Goal: Task Accomplishment & Management: Complete application form

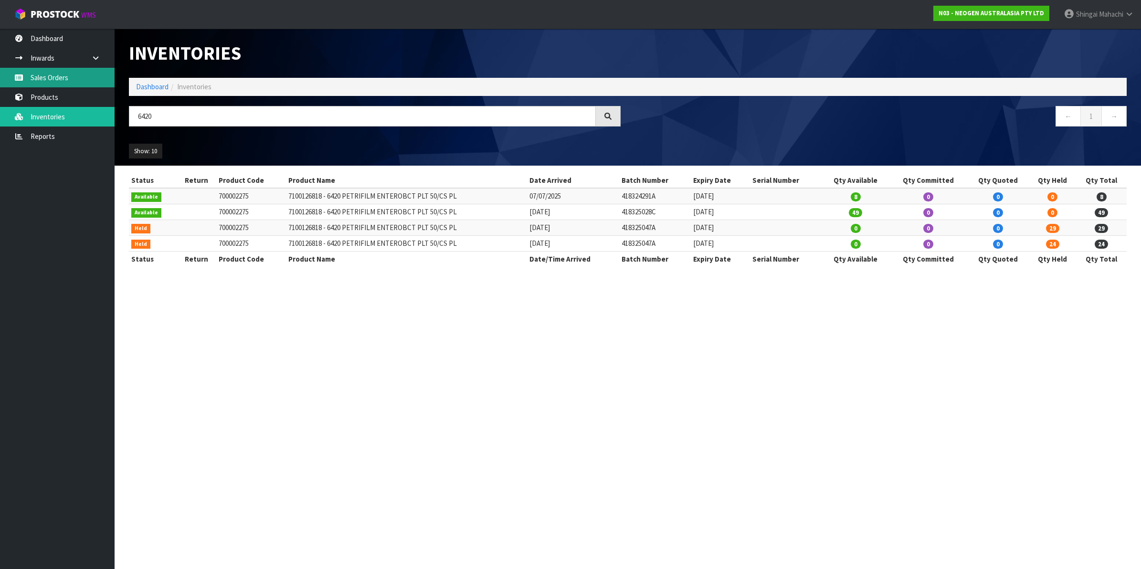
click at [64, 79] on link "Sales Orders" at bounding box center [57, 78] width 115 height 20
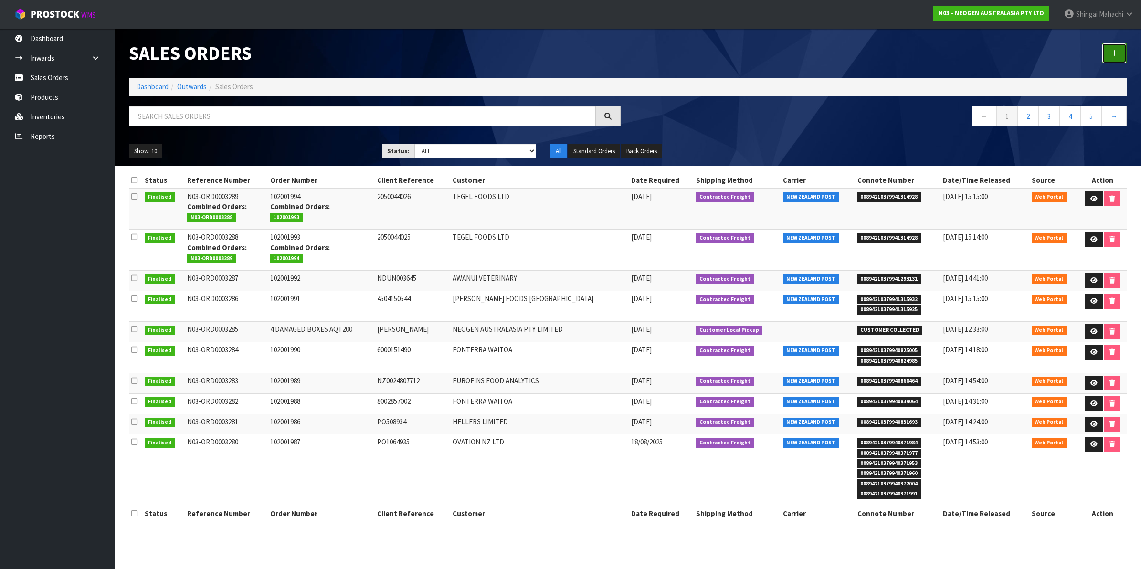
click at [1111, 53] on icon at bounding box center [1114, 53] width 7 height 7
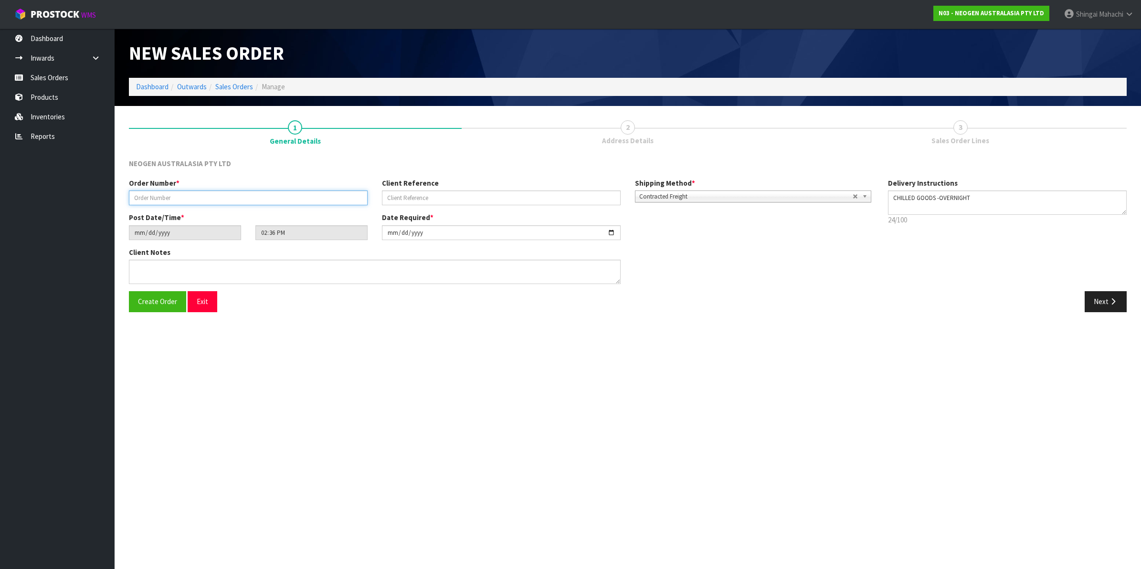
click at [163, 199] on input "text" at bounding box center [248, 197] width 239 height 15
paste input "SUBJECT: NEOGEN BARCODE LABEL ATTACHED 700002277 WFT-HPU-NAQ PO-203600204"
click at [286, 199] on input "SUBJECT: NEOGEN BARCODE LABEL ATTACHED 700002277 WFT-HPU-NAQ PO-203600204" at bounding box center [248, 197] width 239 height 15
drag, startPoint x: 213, startPoint y: 197, endPoint x: 173, endPoint y: 197, distance: 40.1
click at [173, 197] on input "WFT-HPU-NAQ PO-203600204" at bounding box center [248, 197] width 239 height 15
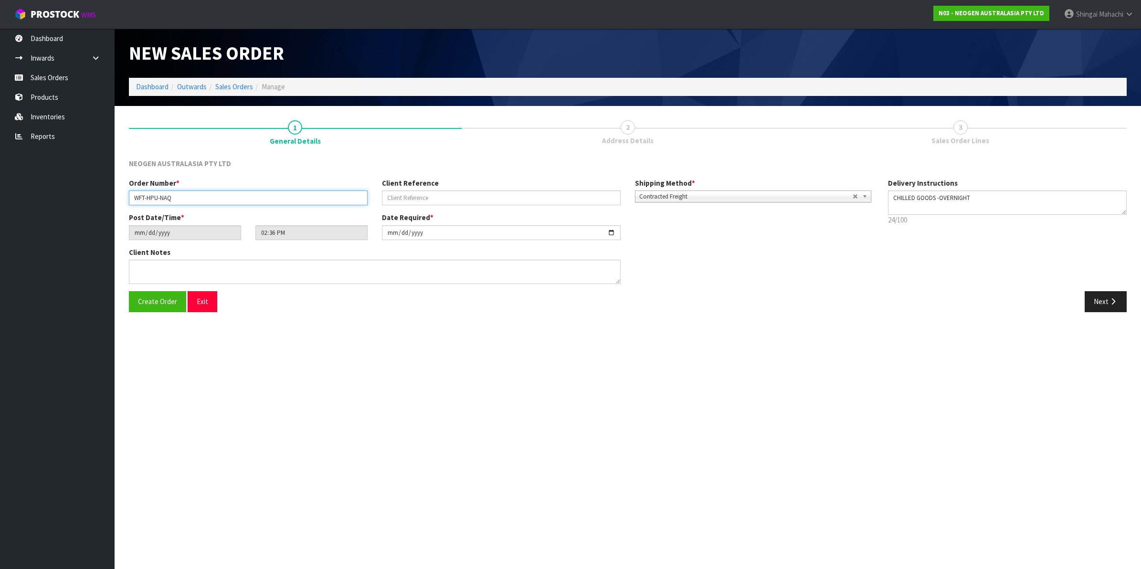
type input "WFT-HPU-NAQ"
click at [413, 197] on input "text" at bounding box center [501, 197] width 239 height 15
paste input "PO-203600204"
type input "PO-203600204"
click at [609, 230] on input "[DATE]" at bounding box center [501, 232] width 239 height 15
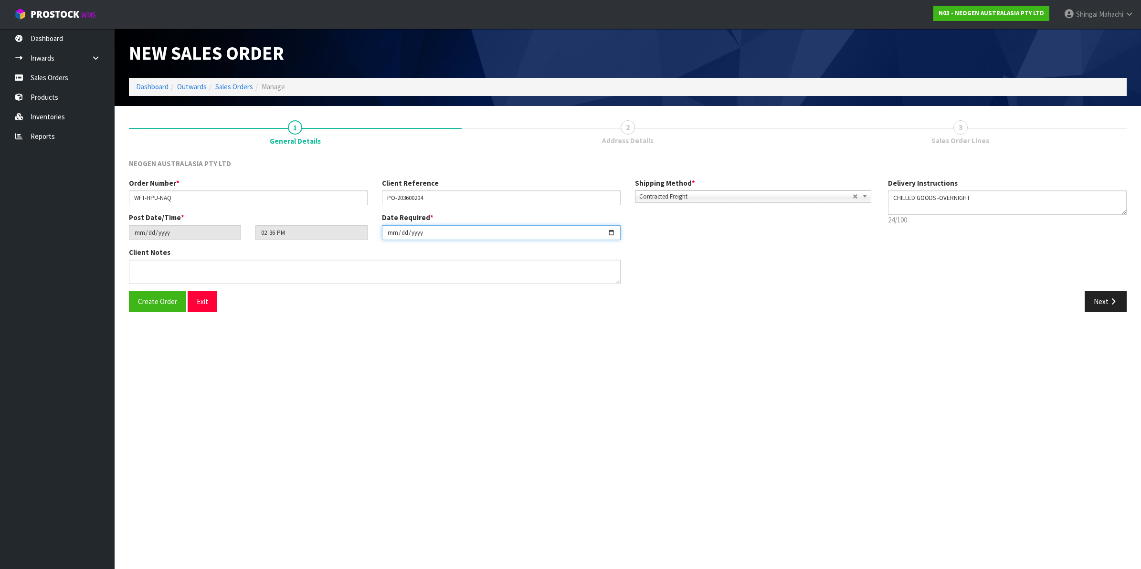
type input "[DATE]"
click at [146, 275] on textarea at bounding box center [375, 272] width 492 height 24
click at [136, 270] on textarea at bounding box center [375, 272] width 492 height 24
paste textarea "PLEASE NOTE - THIS BOX MUST COME FROM HELD WAREHOUSE – BATCH # 418325133C A BAR…"
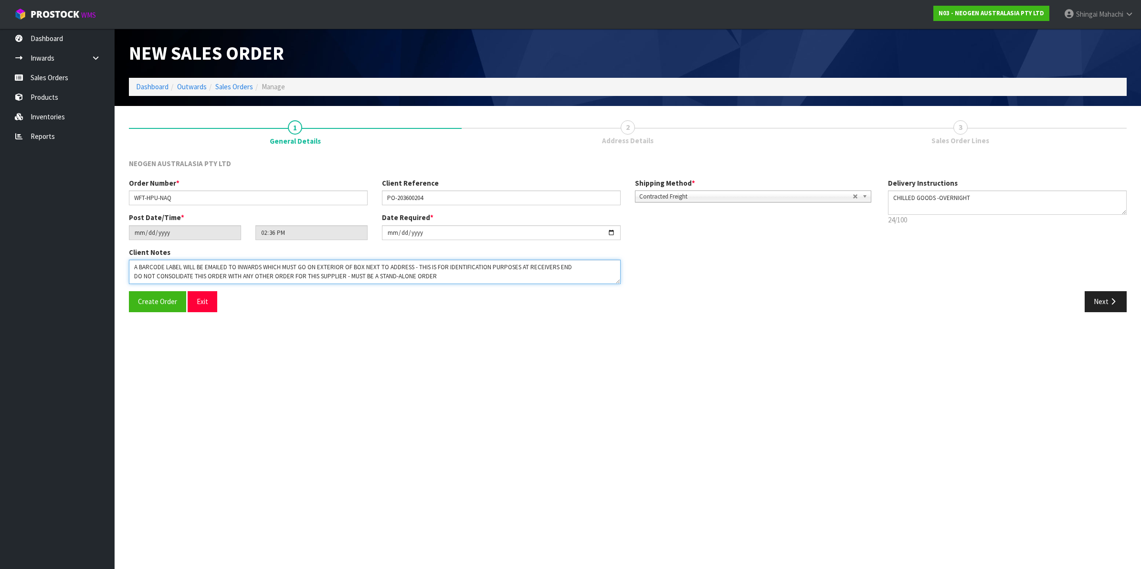
drag, startPoint x: 616, startPoint y: 283, endPoint x: 617, endPoint y: 299, distance: 16.3
click at [615, 309] on div "NEOGEN AUSTRALASIA PTY LTD Order Number * WFT-HPU-NAQ Client Reference PO-20360…" at bounding box center [628, 239] width 998 height 161
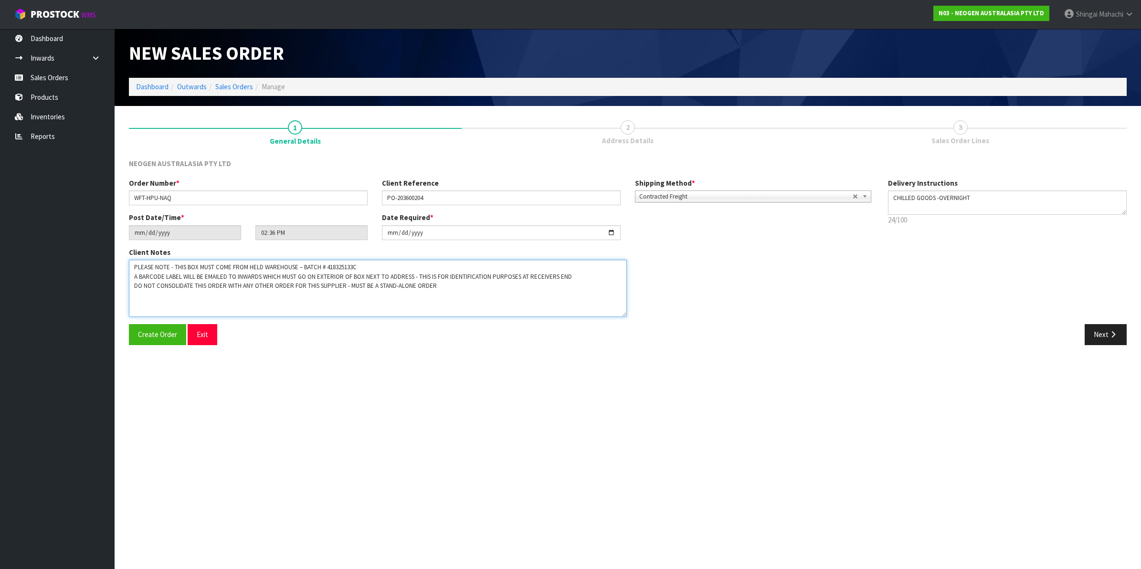
drag, startPoint x: 619, startPoint y: 281, endPoint x: 626, endPoint y: 314, distance: 33.6
click at [626, 314] on textarea at bounding box center [378, 288] width 498 height 57
type textarea "PLEASE NOTE - THIS BOX MUST COME FROM HELD WAREHOUSE – BATCH # 418325133C A BAR…"
click at [1106, 337] on button "Next" at bounding box center [1106, 334] width 42 height 21
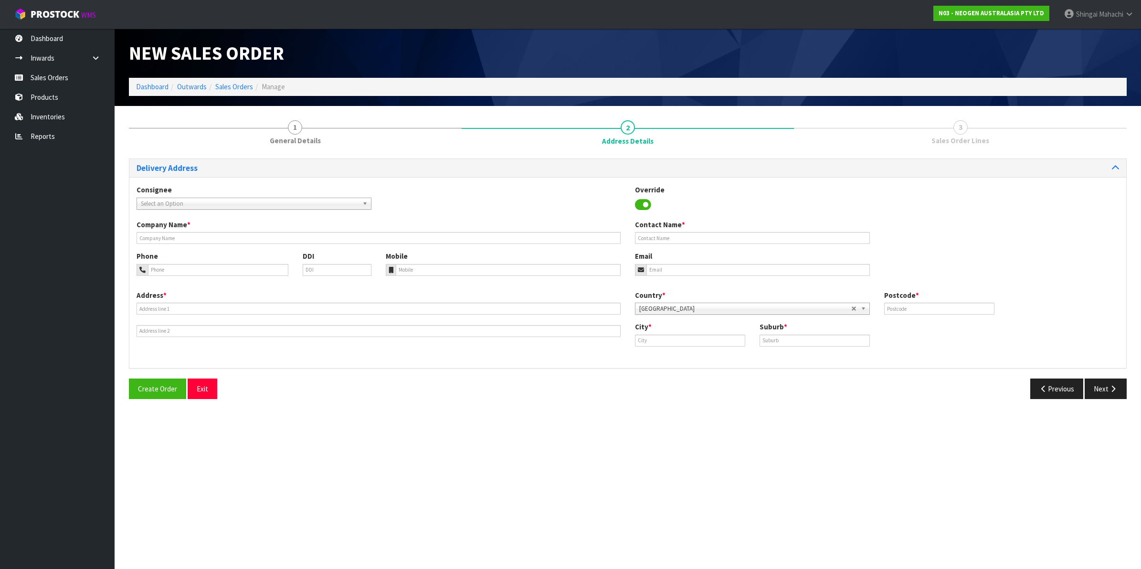
click at [177, 202] on span "Select an Option" at bounding box center [250, 203] width 218 height 11
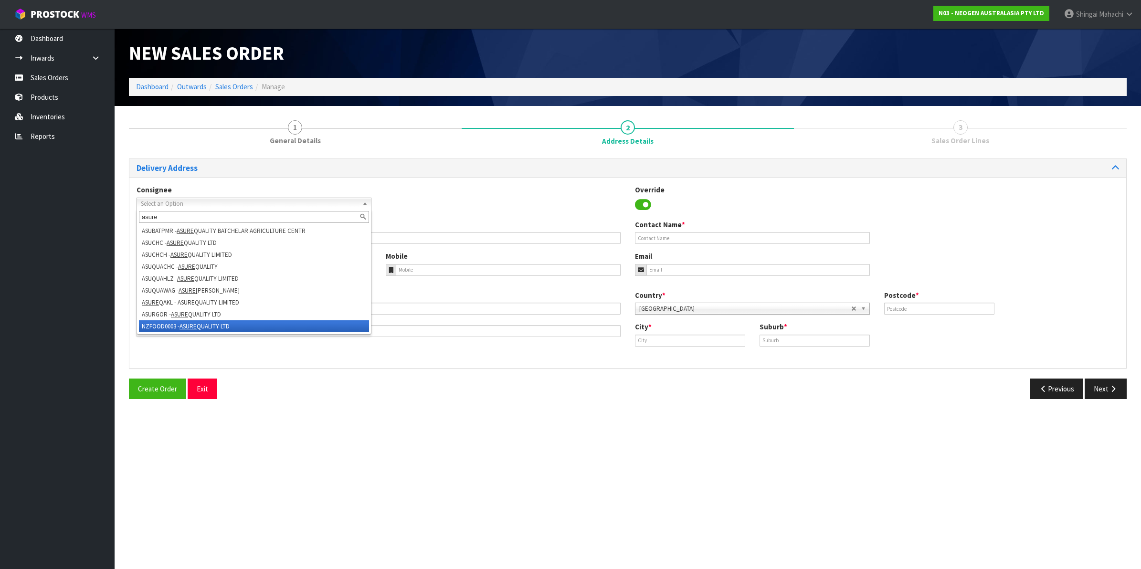
type input "asure"
click at [169, 321] on li "NZFOOD0003 - ASURE QUALITY LTD" at bounding box center [254, 326] width 230 height 12
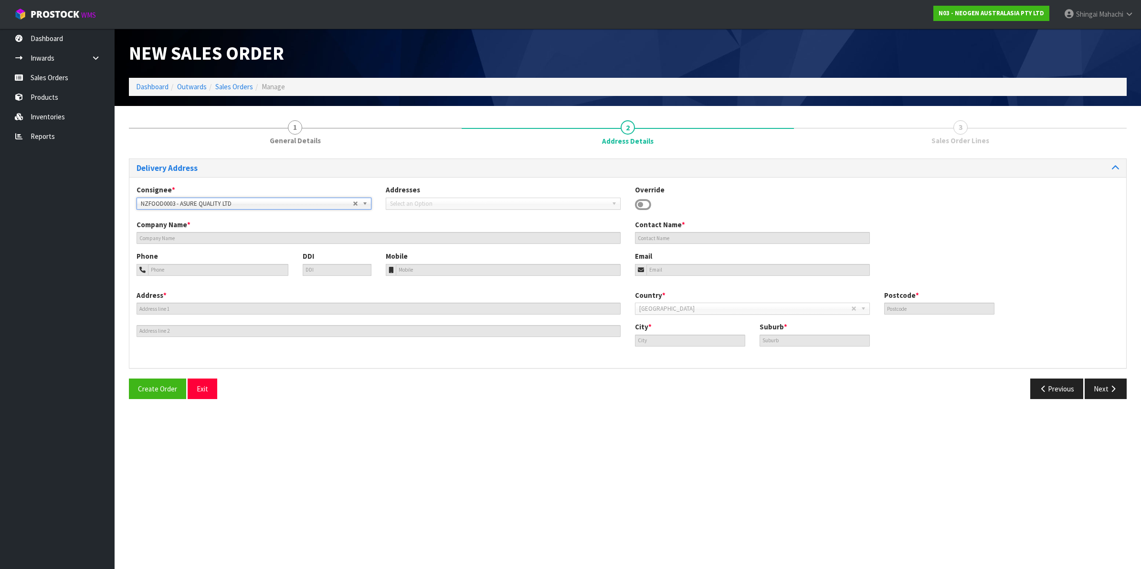
type input "ASURE QUALITY LTD"
type input "[STREET_ADDRESS]"
type input "0600"
type input "[GEOGRAPHIC_DATA]"
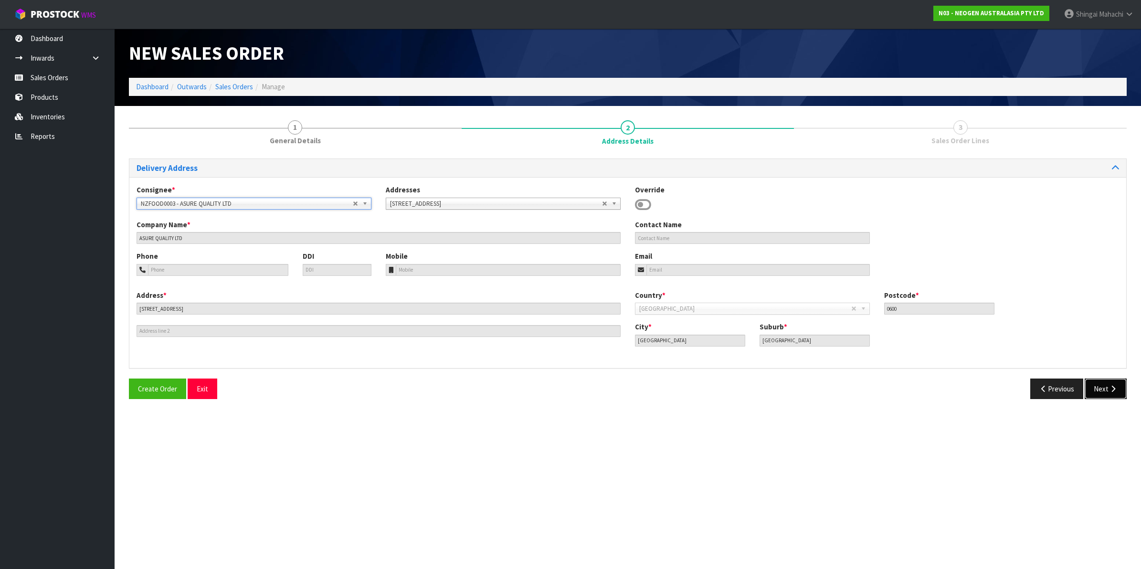
click at [1107, 391] on button "Next" at bounding box center [1106, 389] width 42 height 21
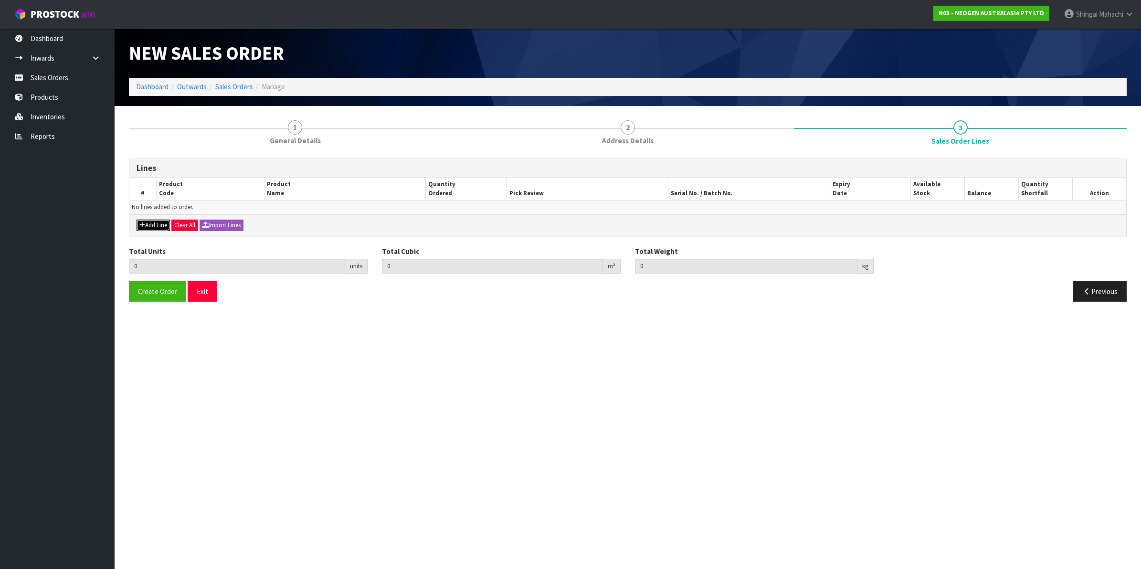
click at [153, 223] on button "Add Line" at bounding box center [153, 225] width 33 height 11
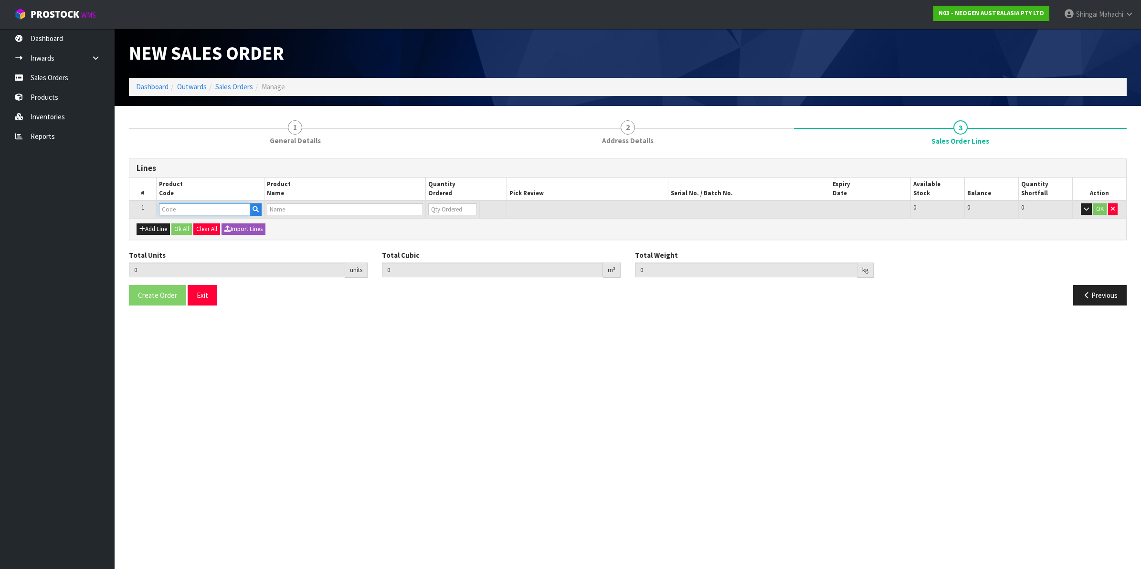
click at [172, 208] on input "text" at bounding box center [204, 209] width 91 height 12
type input "700002277"
type input "0.000000"
type input "0.000"
type input "7100126845 - 6414 PETRIFILM ECOLI/COLI CT PLT 500C PL"
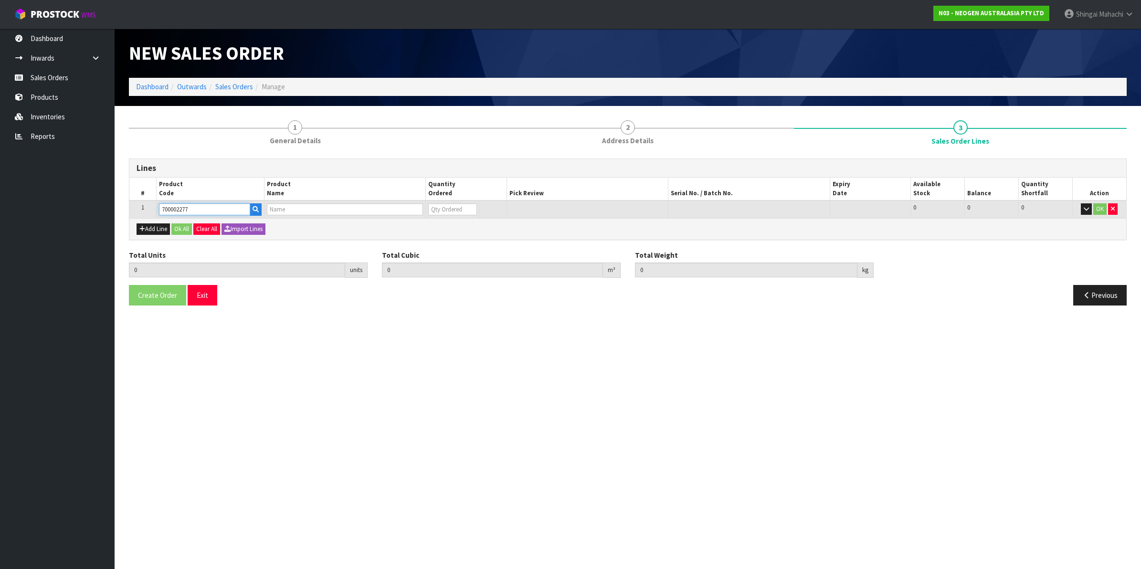
type input "0"
type input "700002277"
drag, startPoint x: 442, startPoint y: 207, endPoint x: 423, endPoint y: 210, distance: 18.9
click at [423, 210] on tr "1 700002277 7100126845 - 6414 PETRIFILM ECOLI/COLI CT PLT 500C PL 0 BOX 87 87 0…" at bounding box center [627, 210] width 997 height 18
type input "1"
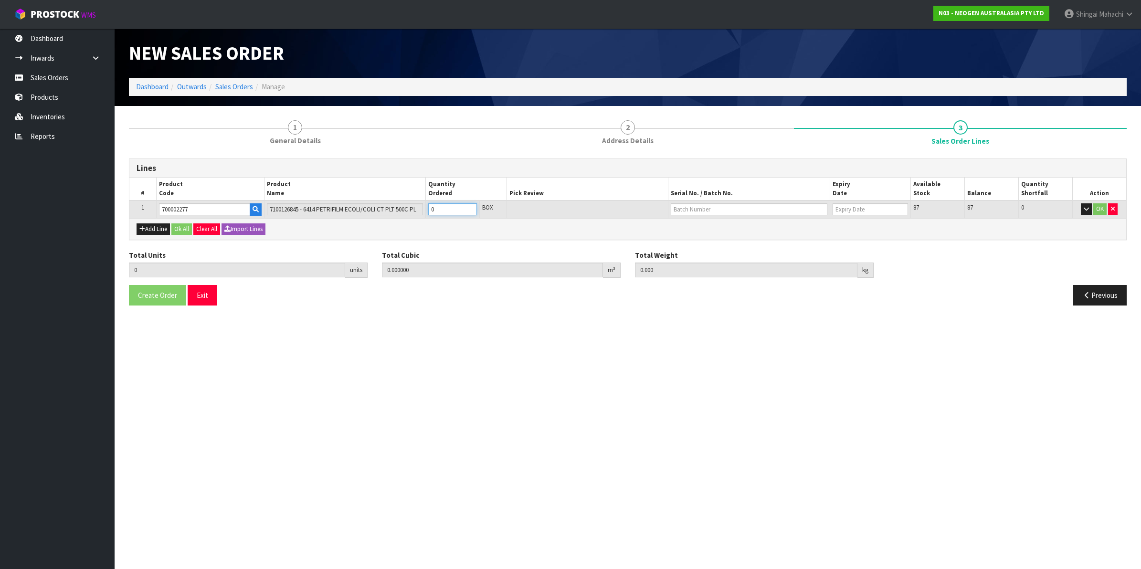
type input "0.0114"
type input "1.7"
type input "1"
click at [1099, 205] on button "OK" at bounding box center [1099, 208] width 13 height 11
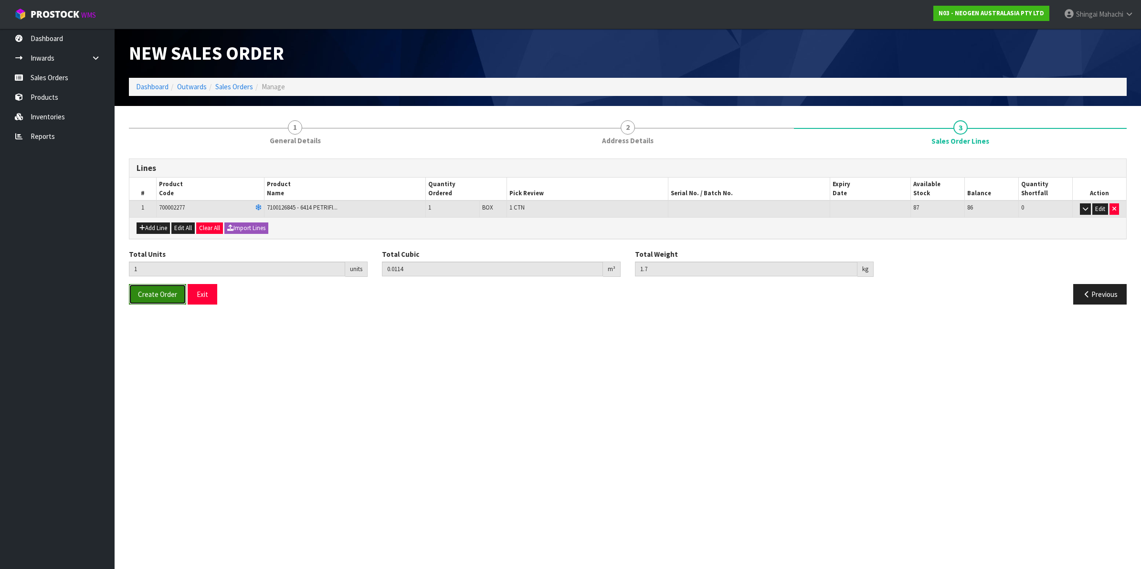
click at [172, 291] on span "Create Order" at bounding box center [157, 294] width 39 height 9
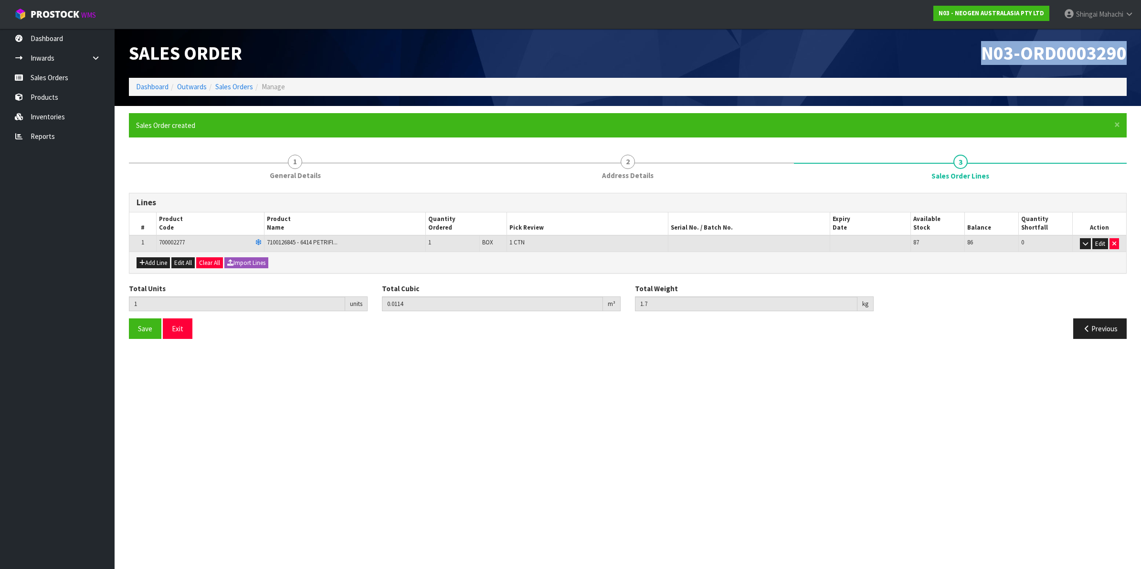
drag, startPoint x: 979, startPoint y: 55, endPoint x: 1127, endPoint y: 54, distance: 148.0
click at [1127, 54] on div "N03-ORD0003290" at bounding box center [881, 53] width 506 height 49
copy span "N03-ORD0003290"
click at [50, 117] on link "Inventories" at bounding box center [57, 117] width 115 height 20
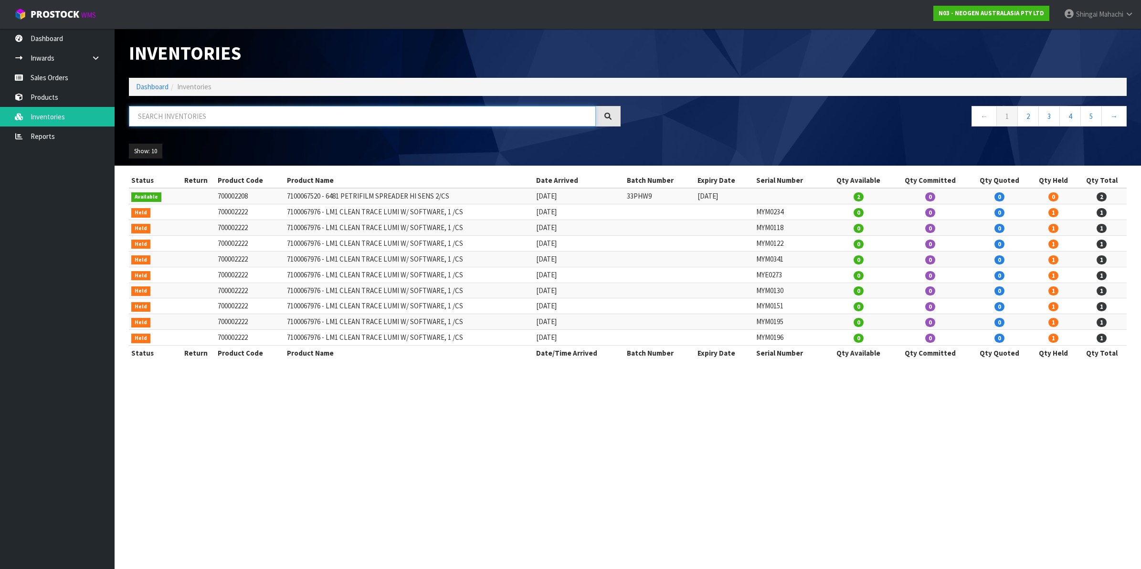
click at [194, 117] on input "text" at bounding box center [362, 116] width 467 height 21
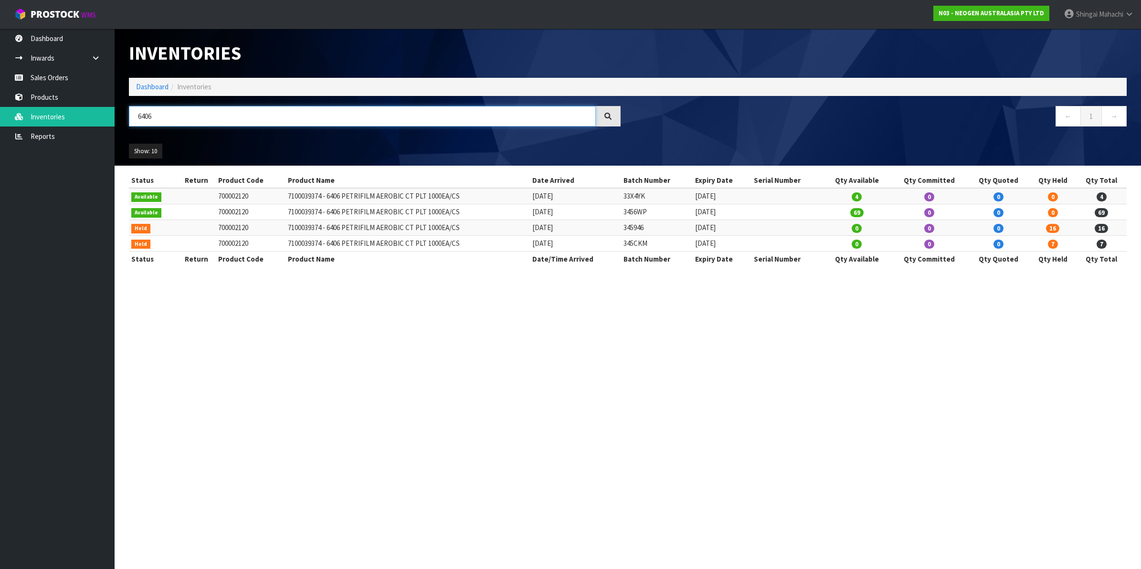
click at [155, 116] on input "6406" at bounding box center [362, 116] width 467 height 21
drag, startPoint x: 154, startPoint y: 116, endPoint x: 146, endPoint y: 122, distance: 10.3
click at [146, 122] on input "6420" at bounding box center [362, 116] width 467 height 21
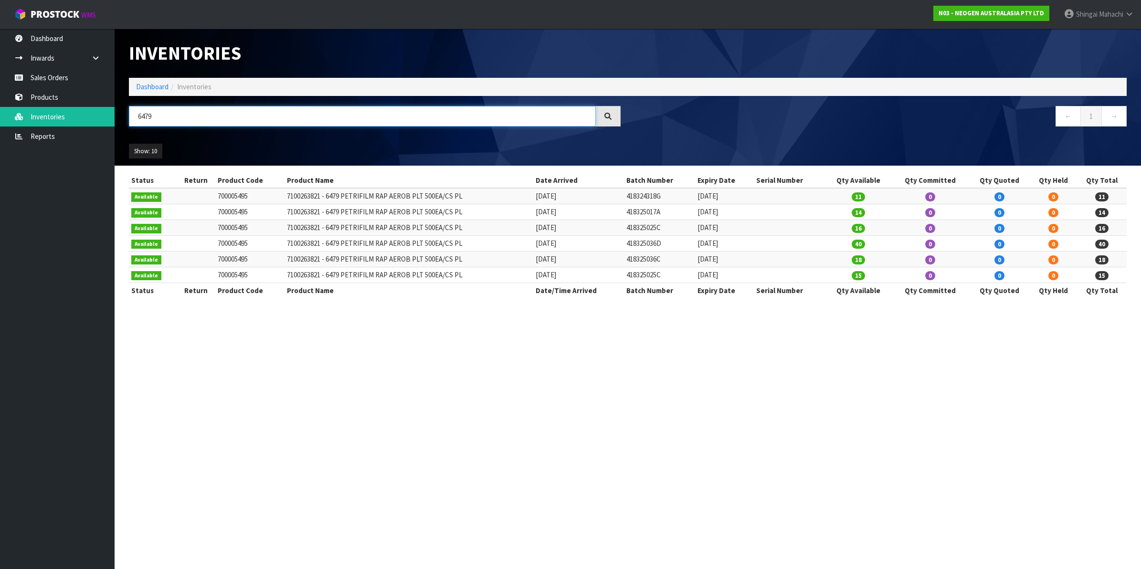
drag, startPoint x: 156, startPoint y: 118, endPoint x: 147, endPoint y: 118, distance: 9.5
click at [147, 118] on input "6479" at bounding box center [362, 116] width 467 height 21
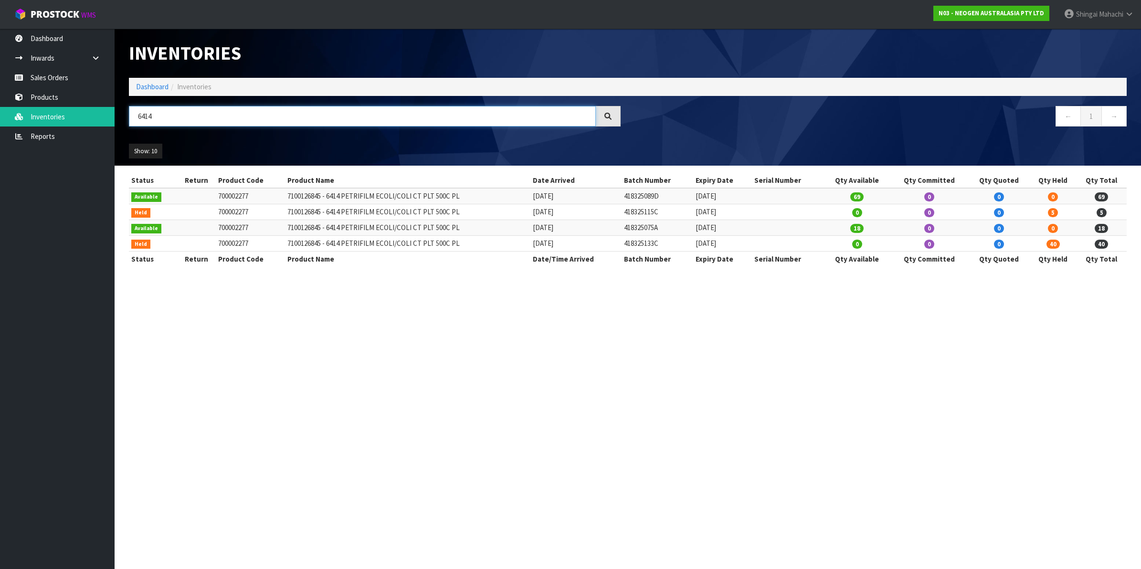
drag, startPoint x: 152, startPoint y: 114, endPoint x: 146, endPoint y: 121, distance: 9.5
click at [146, 121] on input "6414" at bounding box center [362, 116] width 467 height 21
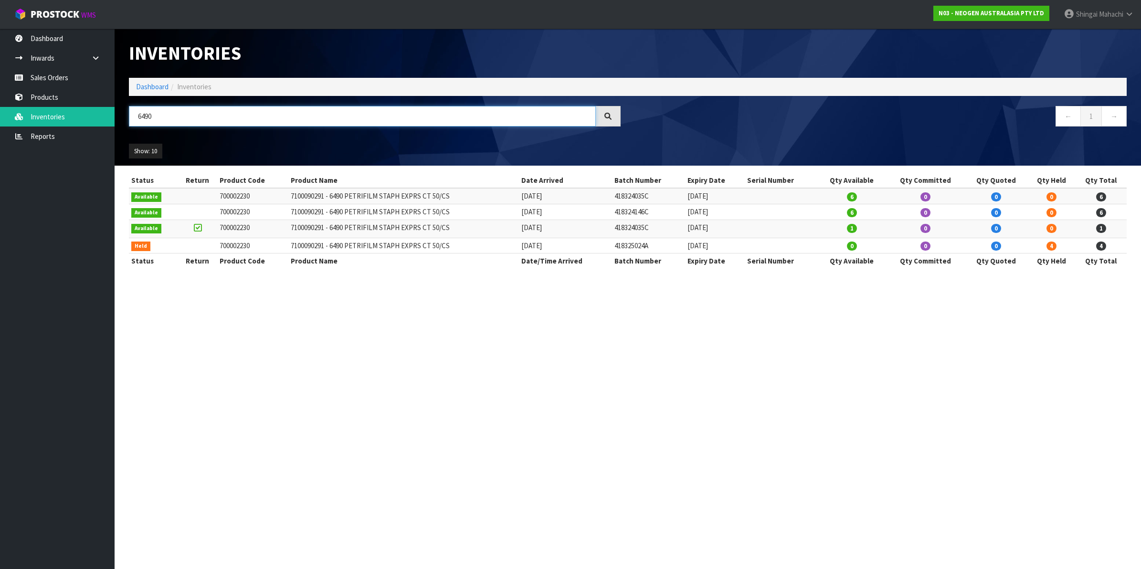
click at [155, 118] on input "6490" at bounding box center [362, 116] width 467 height 21
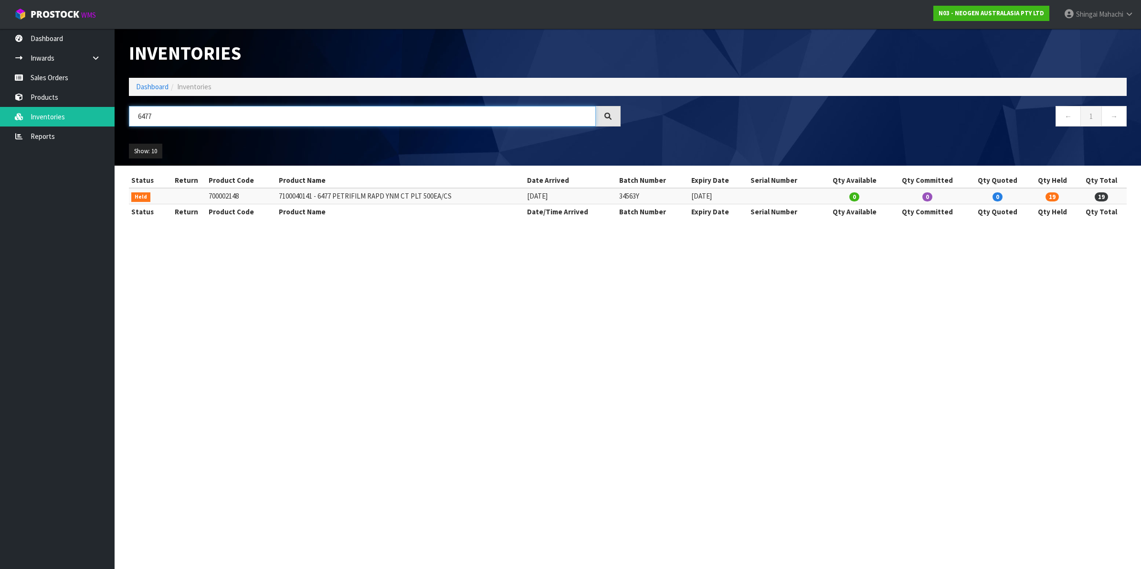
drag, startPoint x: 154, startPoint y: 118, endPoint x: 145, endPoint y: 120, distance: 9.4
click at [145, 120] on input "6477" at bounding box center [362, 116] width 467 height 21
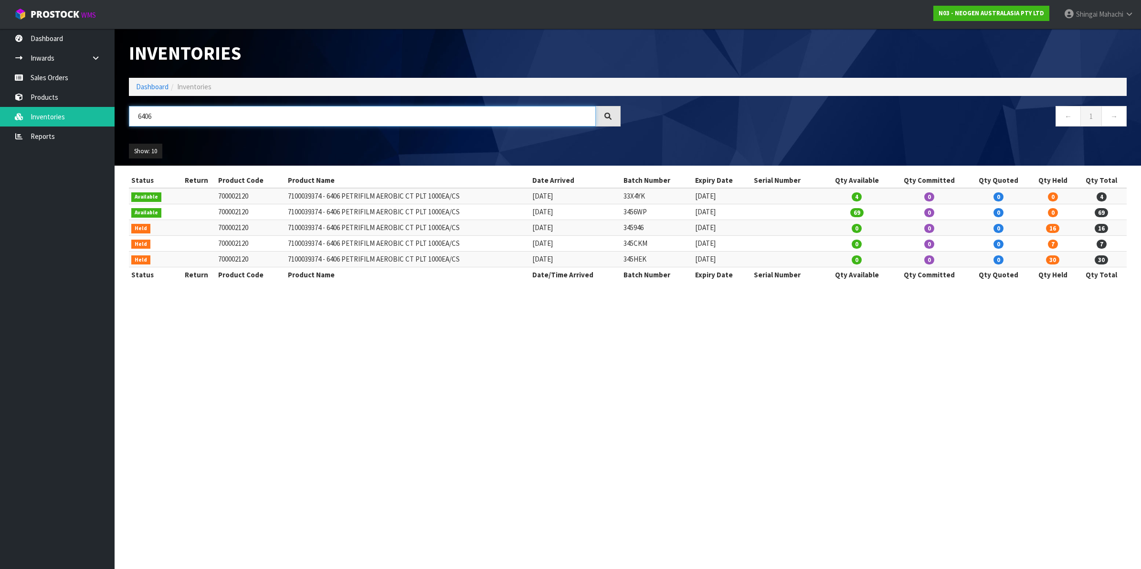
type input "6406"
click at [1128, 10] on link "[PERSON_NAME]" at bounding box center [1099, 14] width 85 height 29
click at [1093, 39] on link "Logout" at bounding box center [1102, 38] width 75 height 13
